Goal: Information Seeking & Learning: Find specific fact

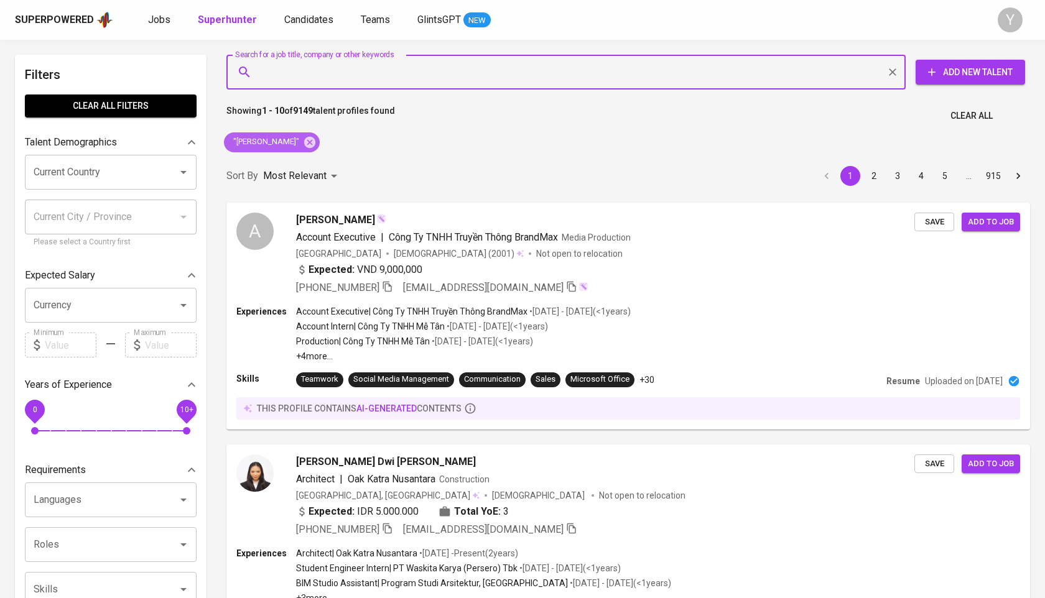
click at [305, 138] on icon at bounding box center [310, 143] width 14 height 14
click at [323, 75] on input "Search for a job title, company or other keywords" at bounding box center [569, 72] width 624 height 24
paste input "stevanienatasya@gmail.com"
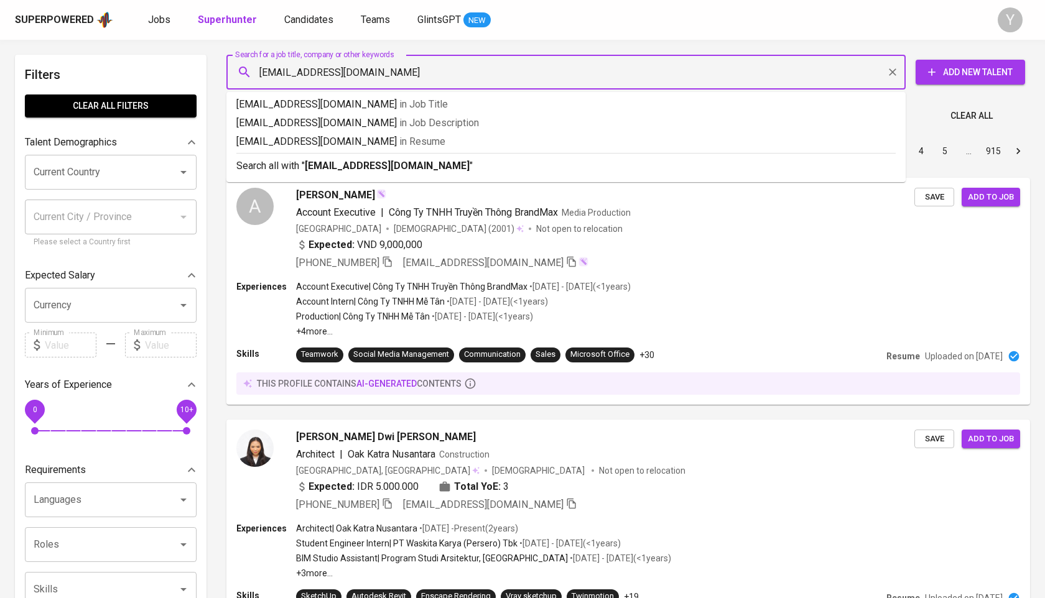
type input "stevanienatasya@gmail.com"
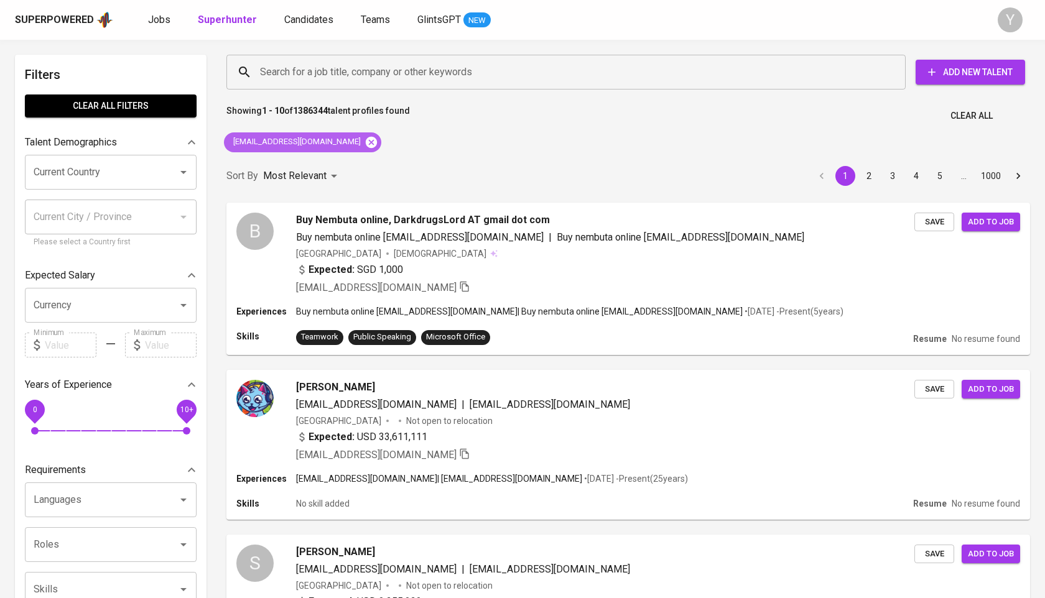
click at [364, 136] on icon at bounding box center [371, 143] width 14 height 14
click at [388, 78] on input "Search for a job title, company or other keywords" at bounding box center [569, 72] width 624 height 24
paste input "Stevanie Natasya Wijaya S"
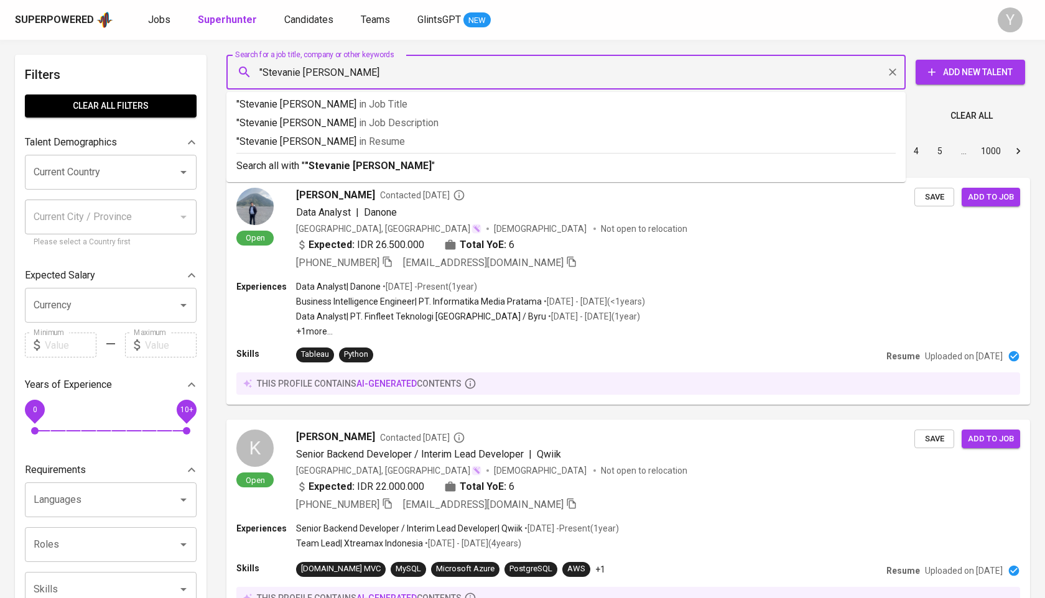
type input ""Stevanie Natasya Wijaya""
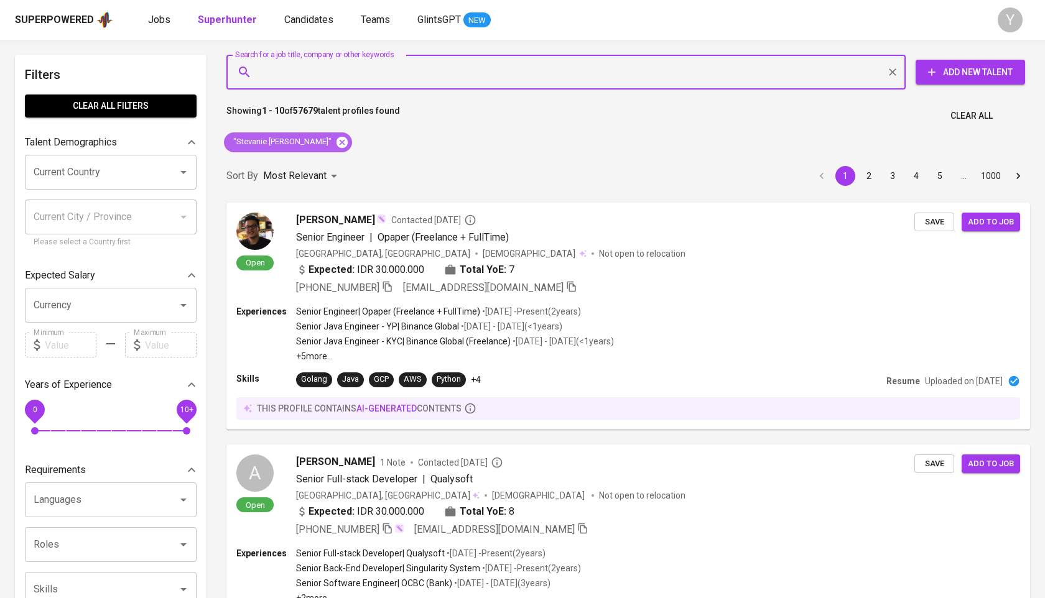
click at [337, 144] on icon at bounding box center [341, 141] width 11 height 11
click at [352, 81] on input "Search for a job title, company or other keywords" at bounding box center [569, 72] width 624 height 24
paste input "Jovanka Sinurat"
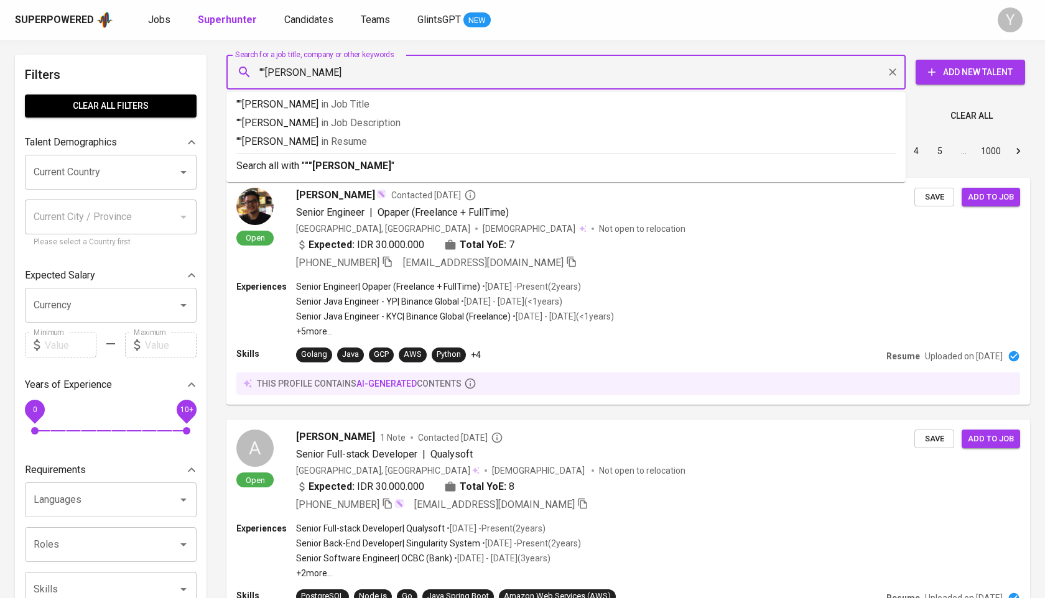
click at [264, 71] on input """Jovanka Sinurat" at bounding box center [569, 72] width 624 height 24
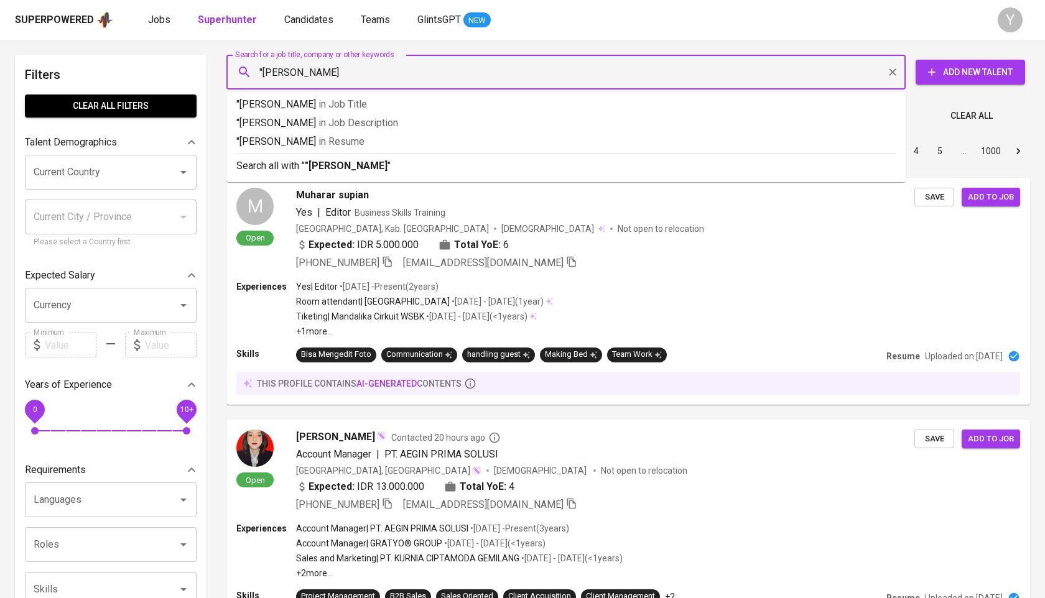
click at [352, 76] on input ""Jovanka Sinurat" at bounding box center [569, 72] width 624 height 24
type input ""Jovanka Sinurat""
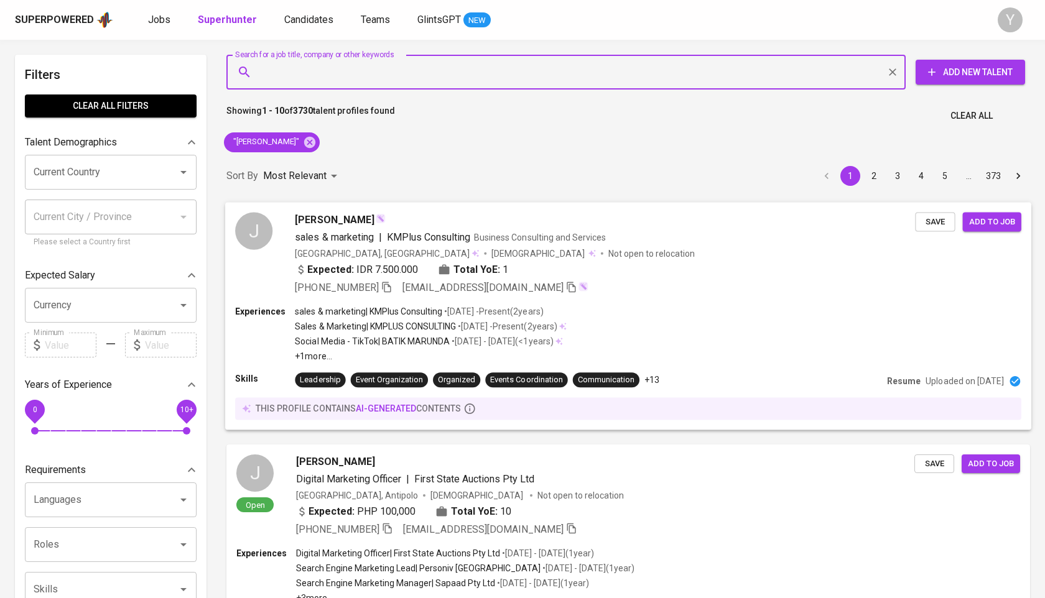
click at [386, 290] on icon "button" at bounding box center [386, 286] width 11 height 11
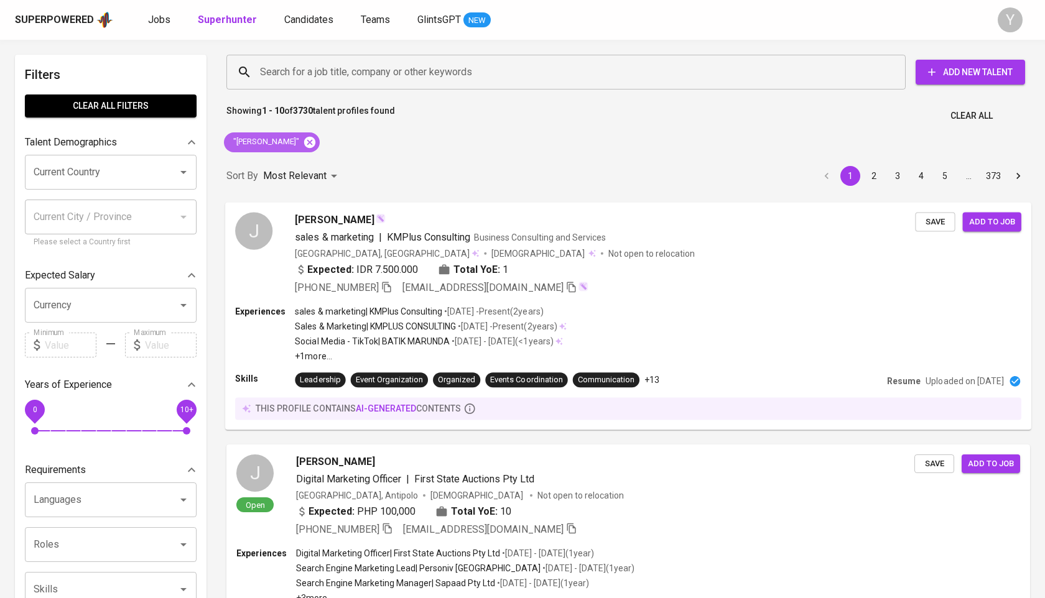
click at [312, 143] on icon at bounding box center [309, 141] width 11 height 11
click at [302, 83] on input "Search for a job title, company or other keywords" at bounding box center [569, 72] width 624 height 24
click at [310, 77] on input "Search for a job title, company or other keywords" at bounding box center [569, 72] width 624 height 24
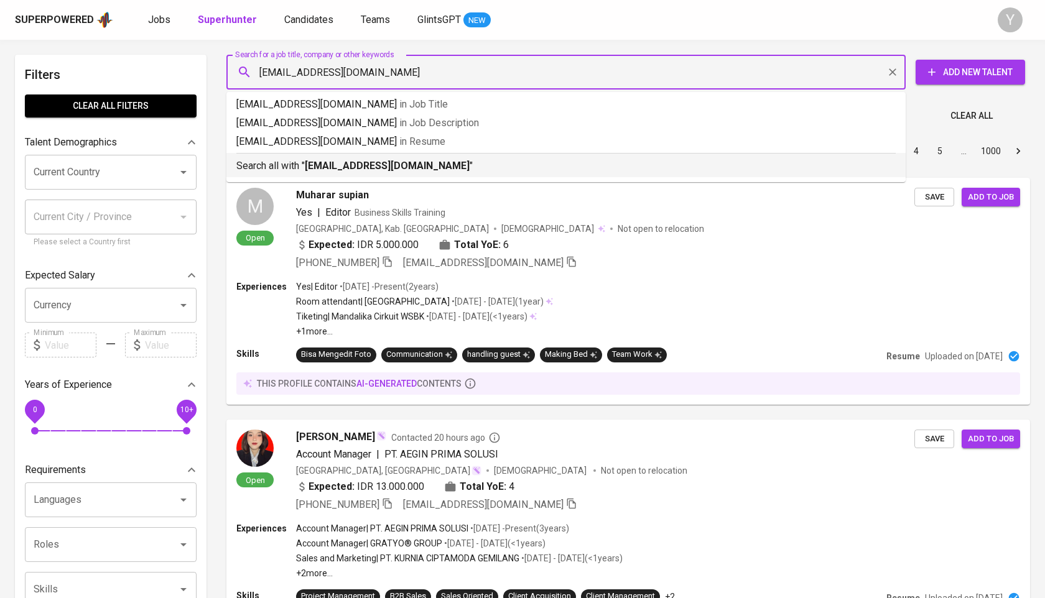
click at [418, 166] on b "[EMAIL_ADDRESS][DOMAIN_NAME]" at bounding box center [387, 166] width 165 height 12
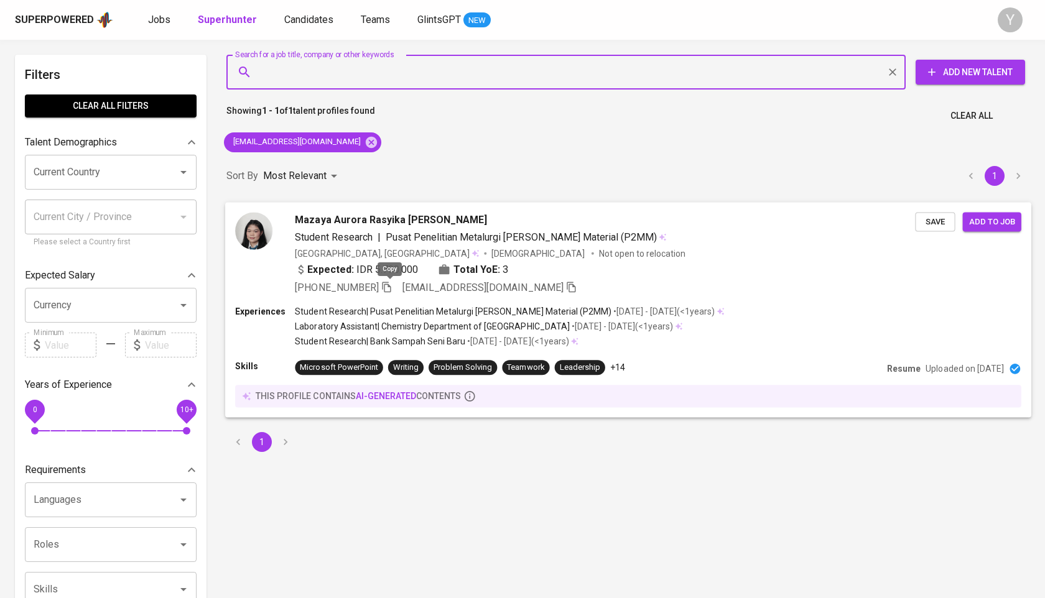
click at [391, 289] on icon "button" at bounding box center [386, 287] width 9 height 11
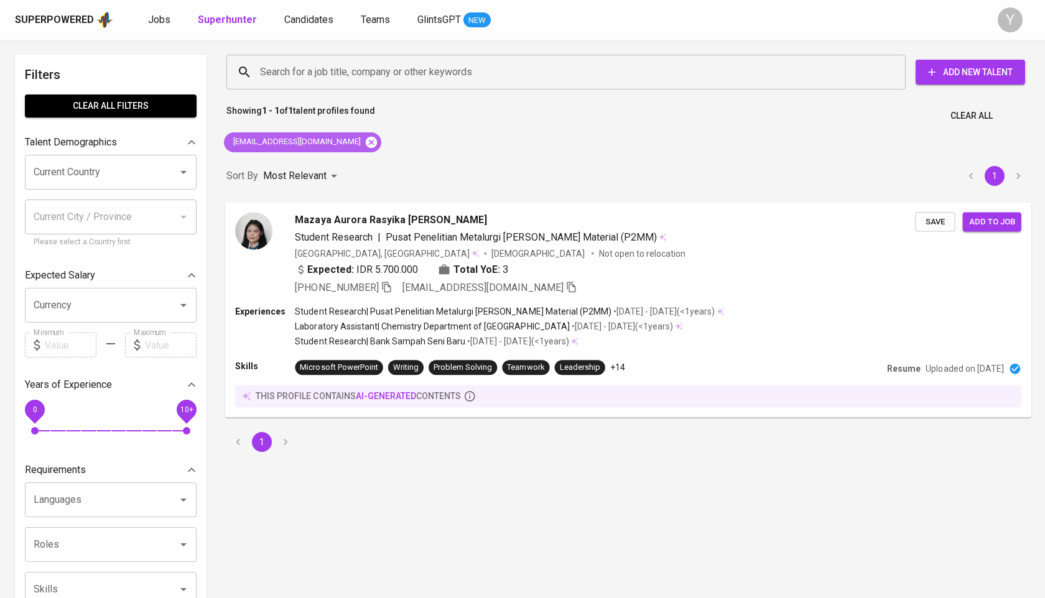
click at [364, 139] on icon at bounding box center [371, 143] width 14 height 14
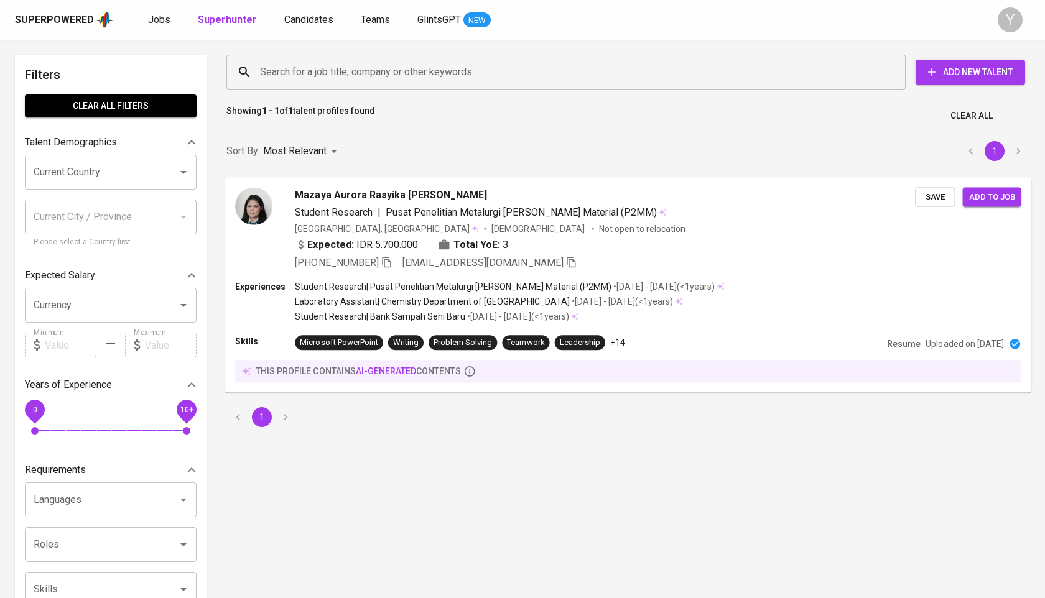
click at [373, 68] on input "Search for a job title, company or other keywords" at bounding box center [569, 72] width 624 height 24
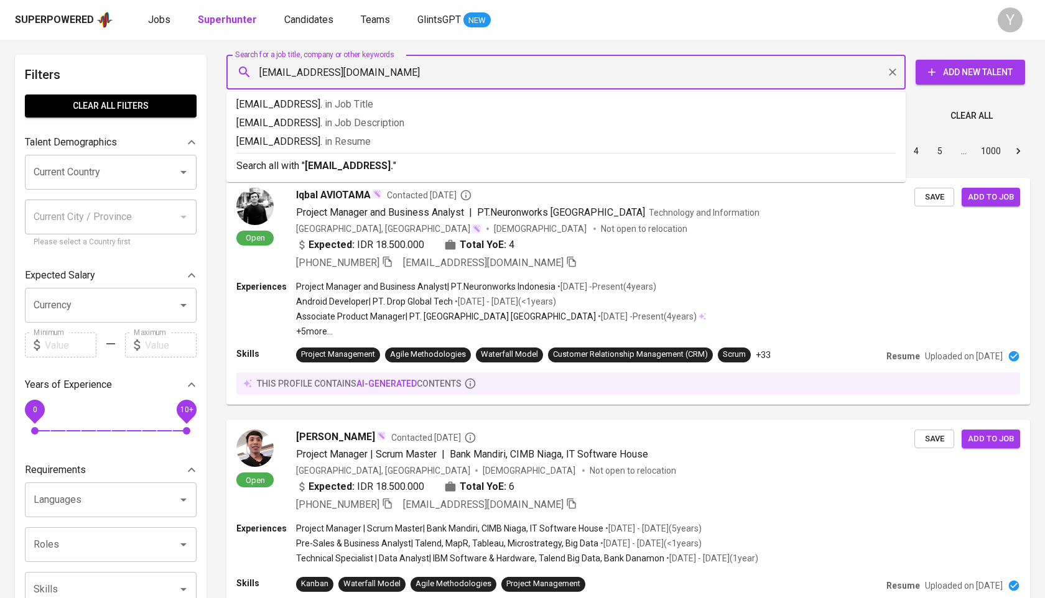
type input "[EMAIL_ADDRESS][DOMAIN_NAME]"
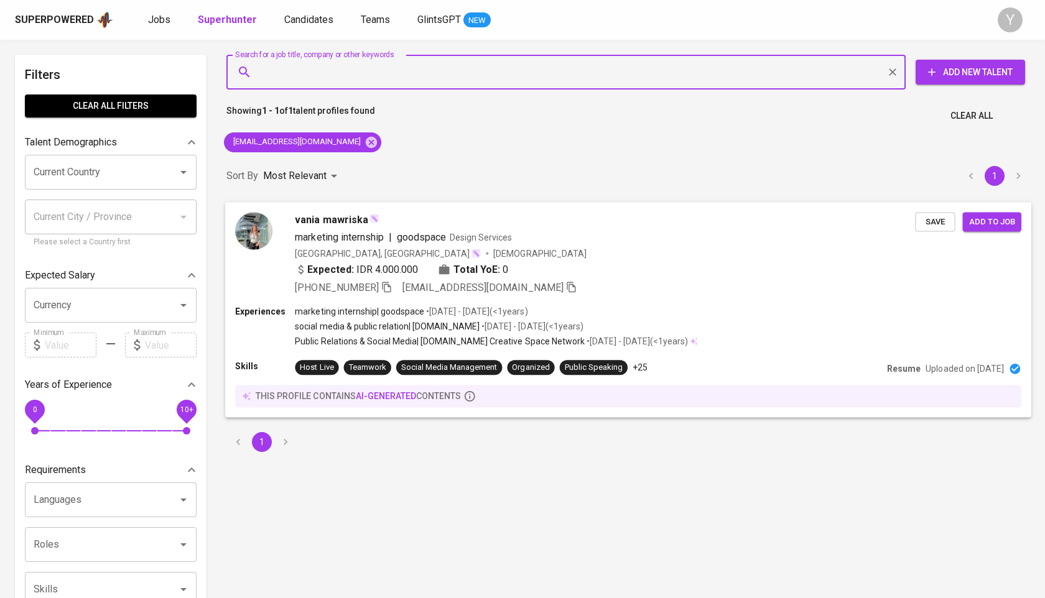
click at [386, 284] on icon "button" at bounding box center [386, 286] width 11 height 11
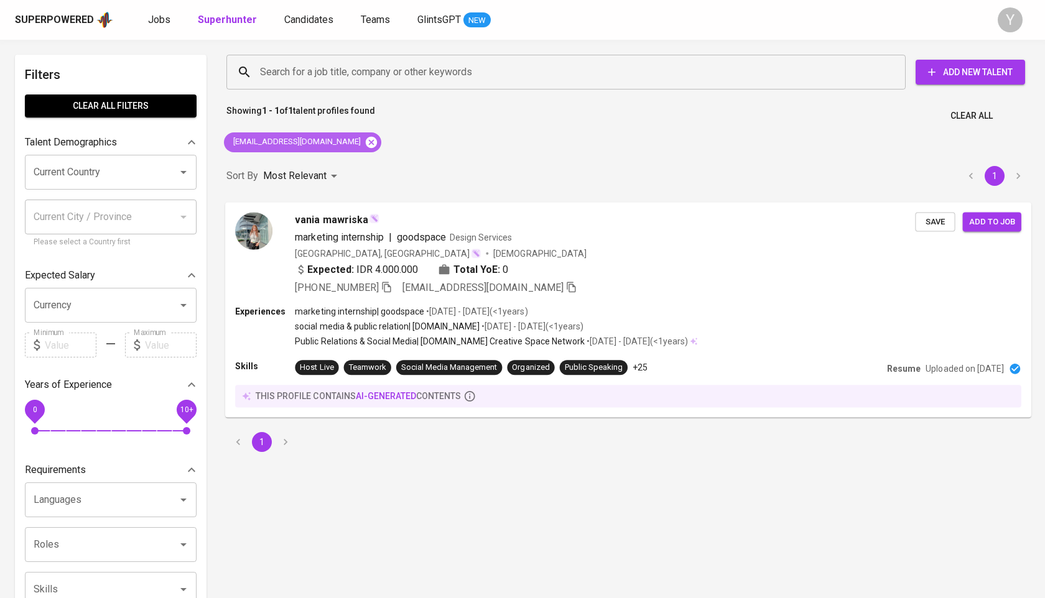
click at [364, 136] on icon at bounding box center [371, 143] width 14 height 14
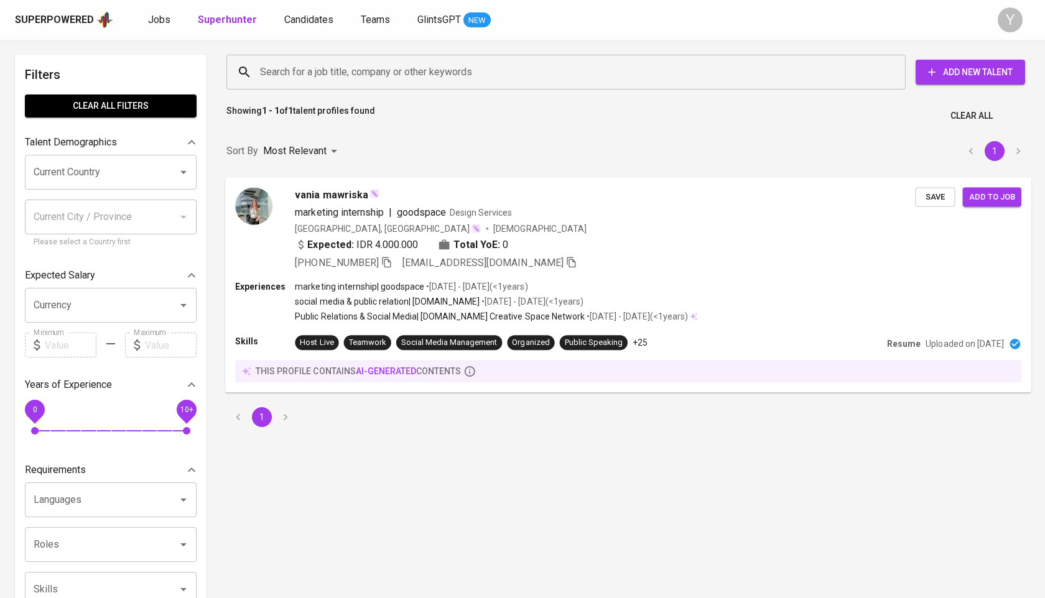
click at [348, 81] on input "Search for a job title, company or other keywords" at bounding box center [569, 72] width 624 height 24
paste input "[EMAIL_ADDRESS][DOMAIN_NAME]"
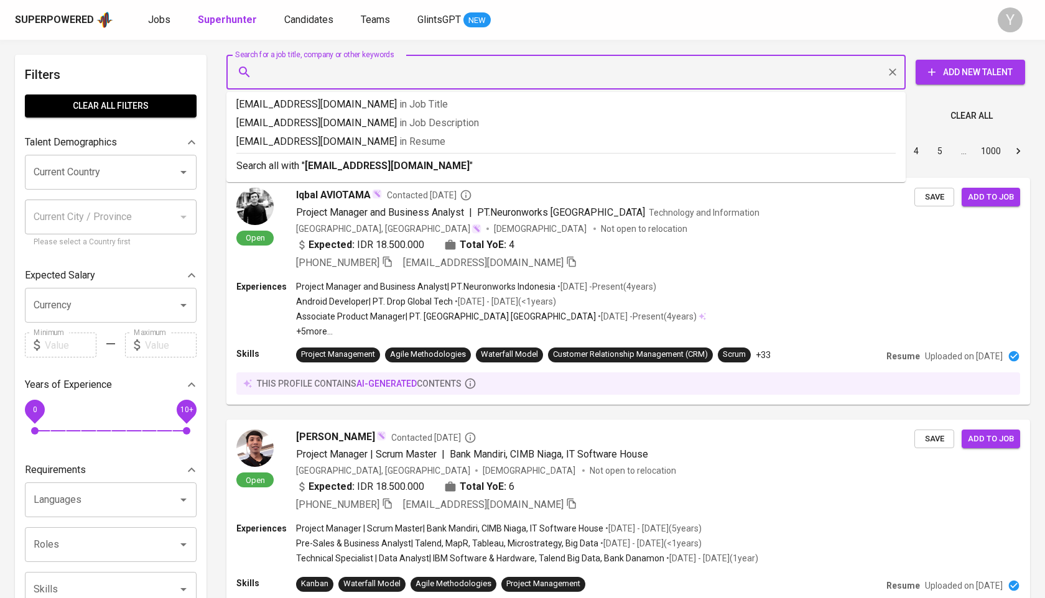
type input "[EMAIL_ADDRESS][DOMAIN_NAME]"
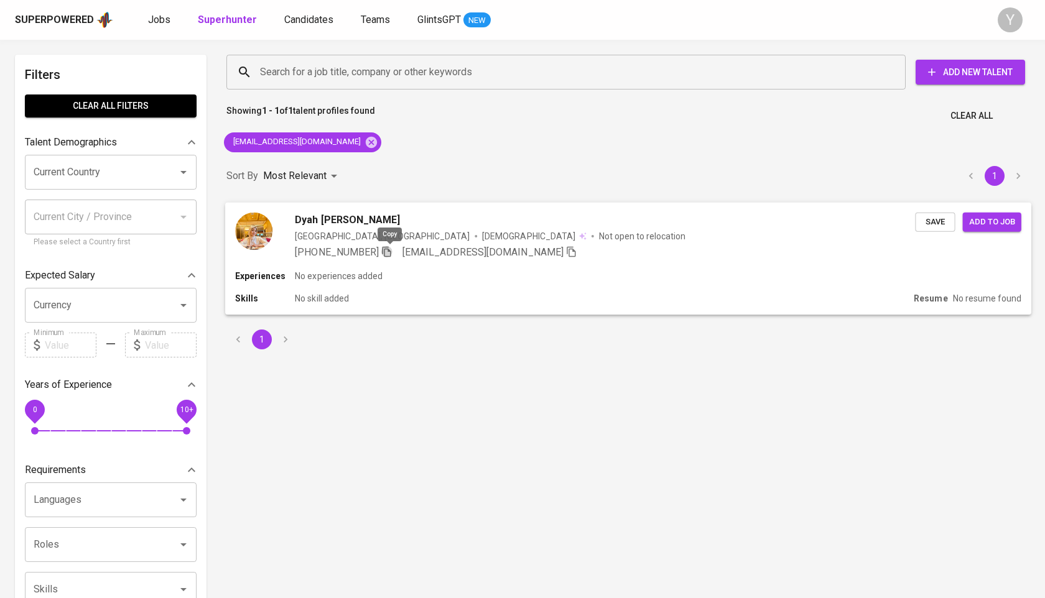
click at [387, 257] on icon "button" at bounding box center [386, 251] width 11 height 11
click at [364, 140] on icon at bounding box center [371, 143] width 14 height 14
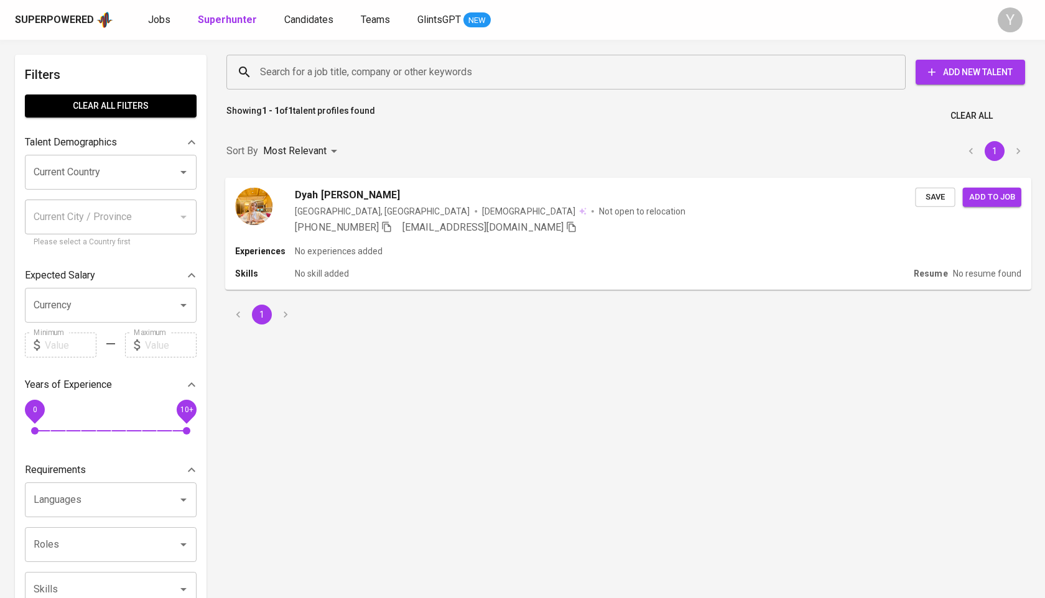
click at [337, 70] on input "Search for a job title, company or other keywords" at bounding box center [569, 72] width 624 height 24
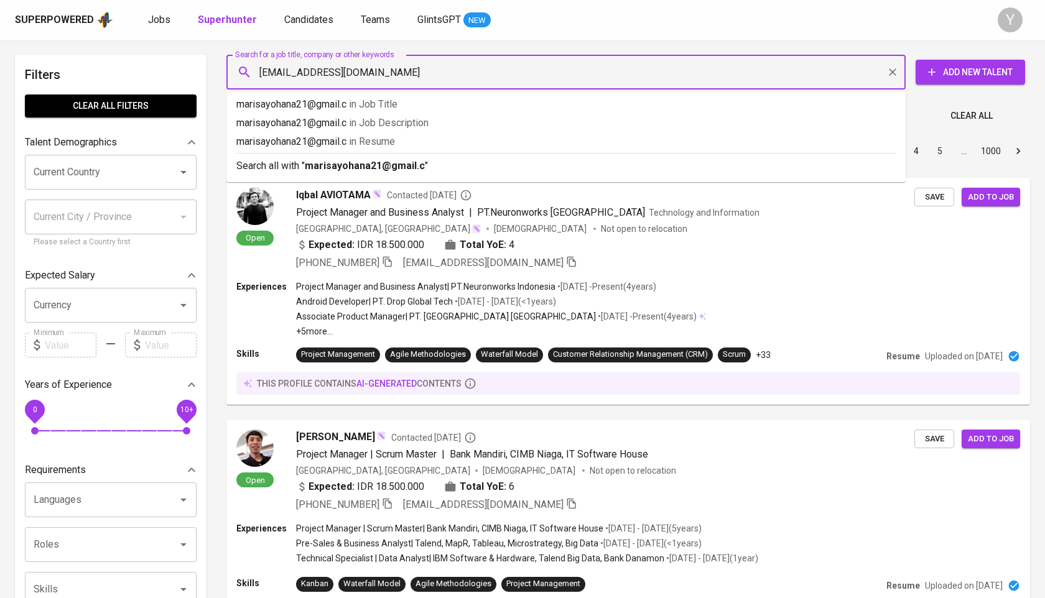
type input "[EMAIL_ADDRESS][DOMAIN_NAME]"
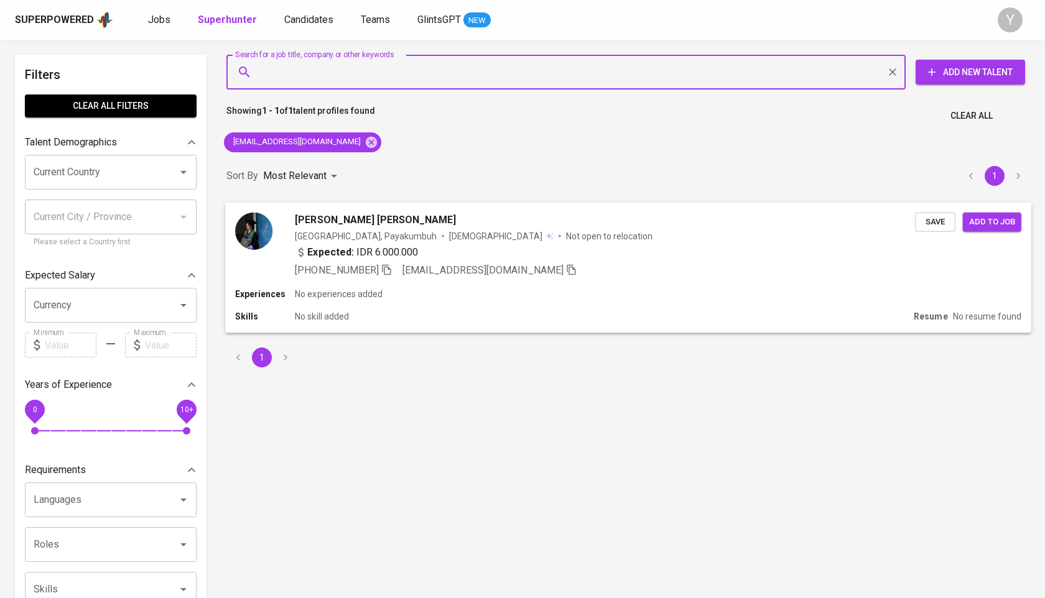
click at [390, 275] on span at bounding box center [386, 270] width 11 height 12
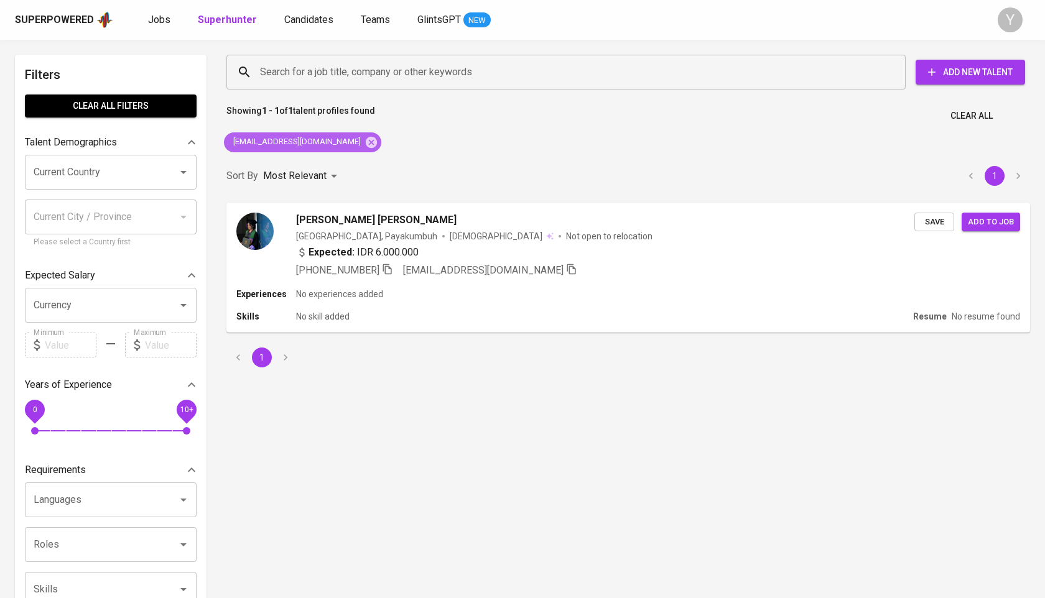
click at [366, 137] on icon at bounding box center [371, 141] width 11 height 11
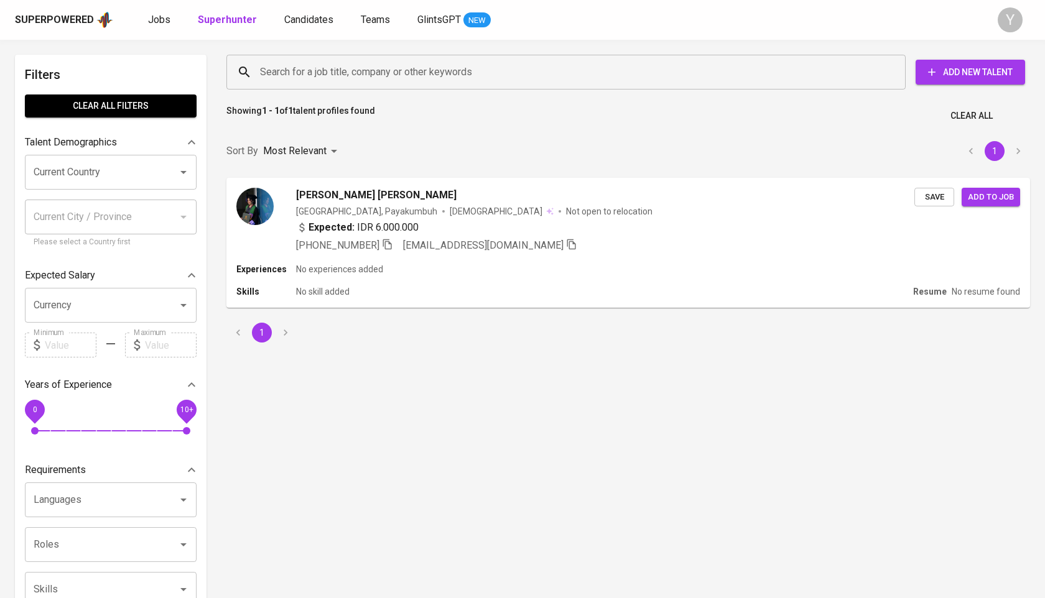
click at [380, 62] on input "Search for a job title, company or other keywords" at bounding box center [569, 72] width 624 height 24
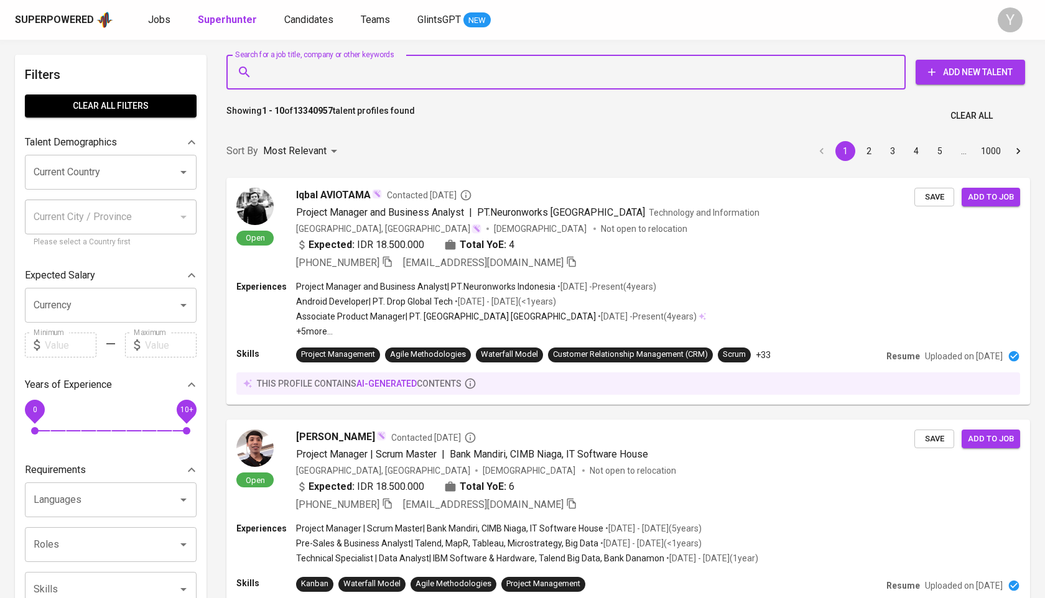
paste input "dsaudreyana@gmail.com"
type input "dsaudreyana@gmail.com"
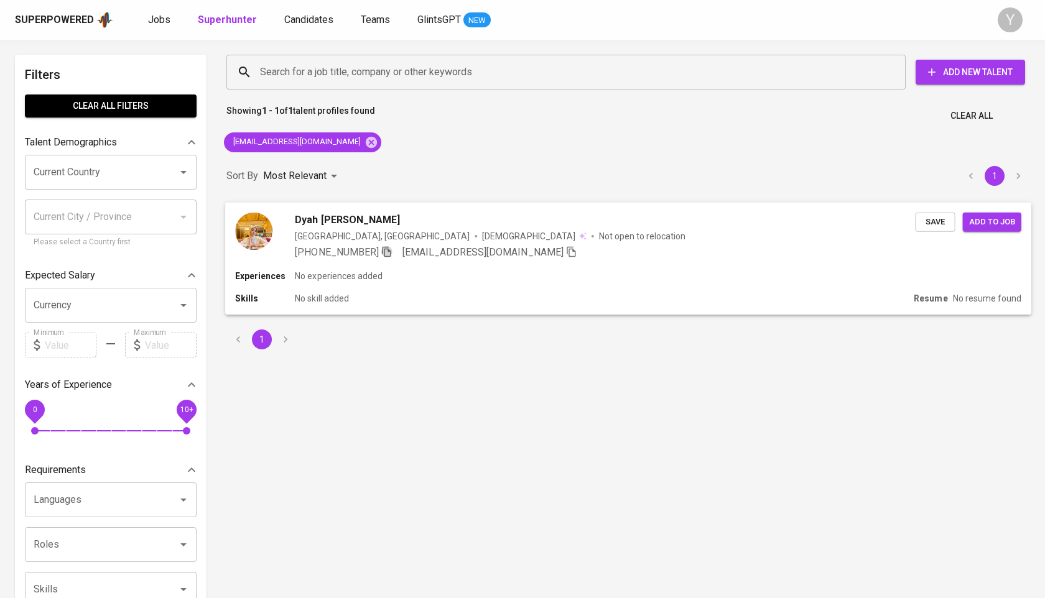
click at [391, 251] on icon "button" at bounding box center [386, 251] width 9 height 11
